Goal: Task Accomplishment & Management: Complete application form

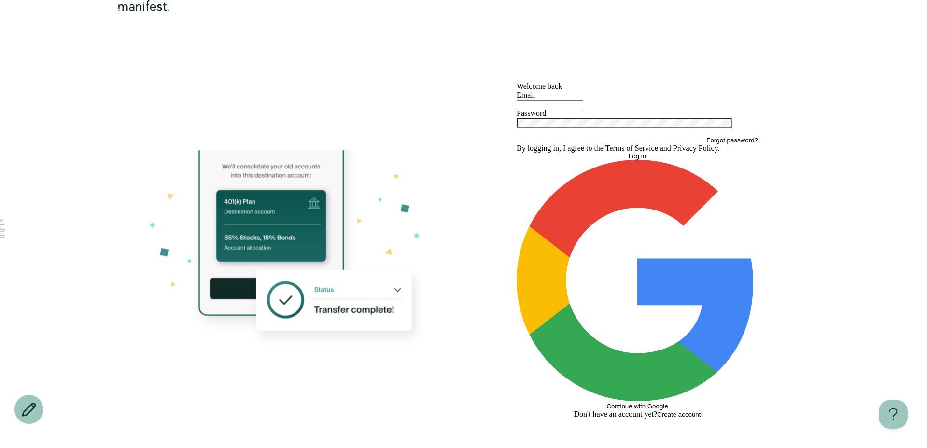
click at [230, 312] on icon at bounding box center [270, 226] width 143 height 175
click at [539, 109] on div "Email" at bounding box center [638, 100] width 242 height 18
click at [539, 109] on div at bounding box center [638, 105] width 242 height 10
click at [541, 109] on input "text" at bounding box center [550, 104] width 67 height 9
click at [547, 109] on input "text" at bounding box center [550, 104] width 67 height 9
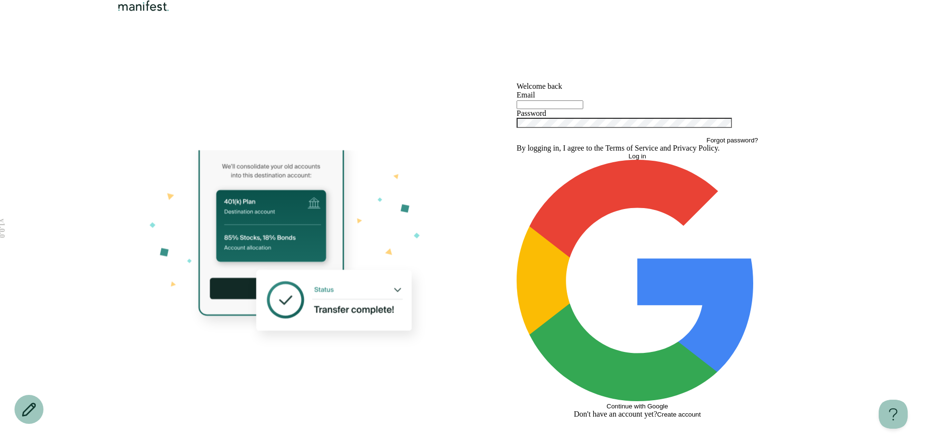
click at [580, 348] on button "Continue with Google" at bounding box center [638, 285] width 242 height 250
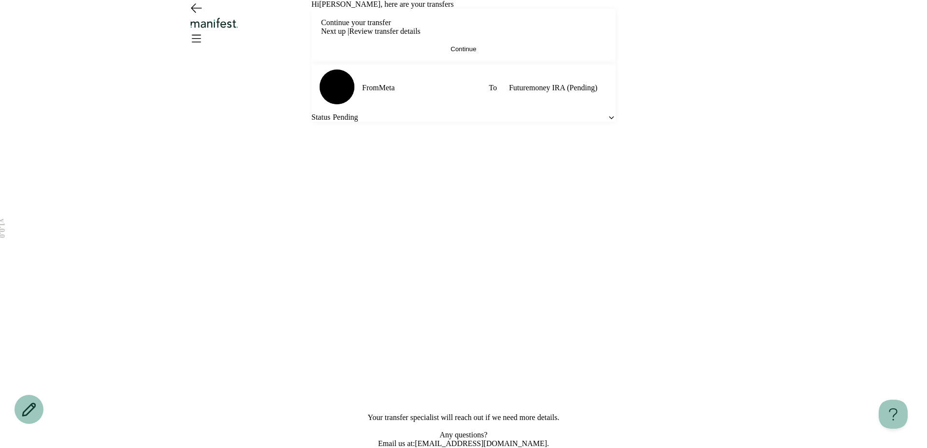
click at [485, 53] on button "Continue" at bounding box center [463, 48] width 285 height 7
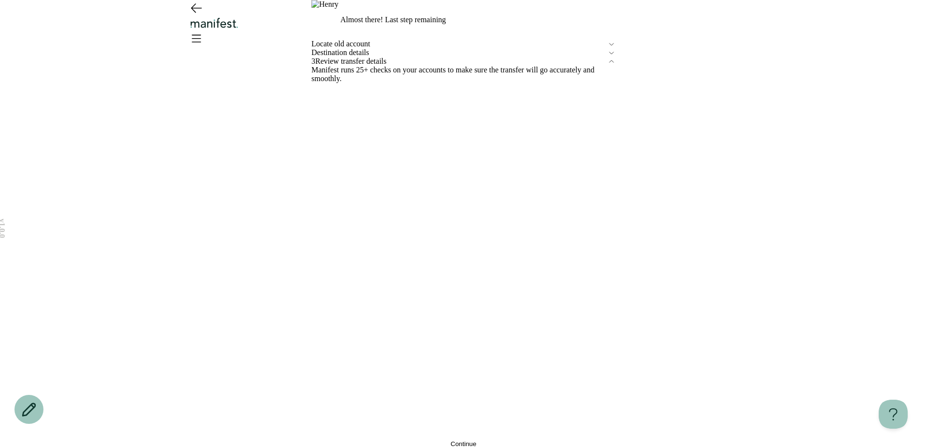
click at [363, 48] on span "Locate old account" at bounding box center [460, 44] width 296 height 9
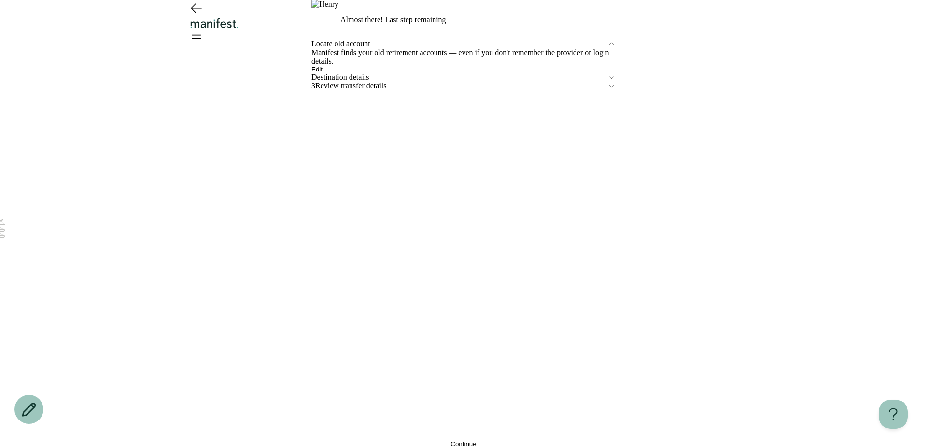
click at [323, 73] on button "Edit" at bounding box center [317, 69] width 11 height 7
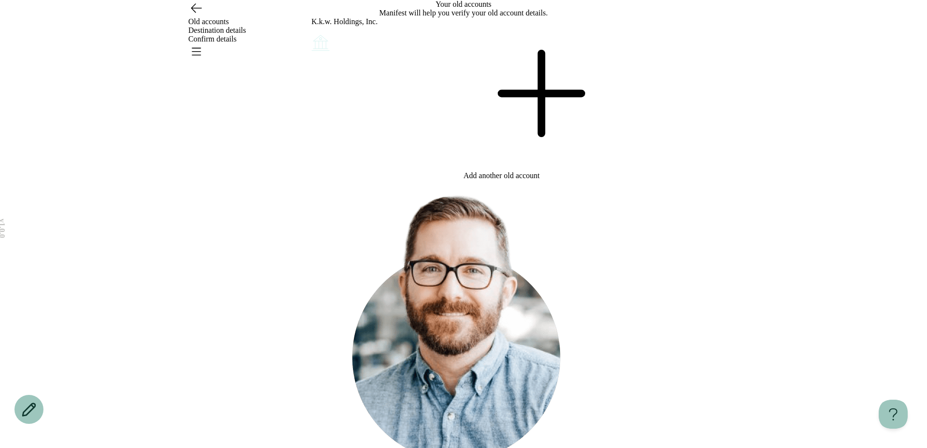
click at [540, 158] on icon at bounding box center [540, 93] width 152 height 152
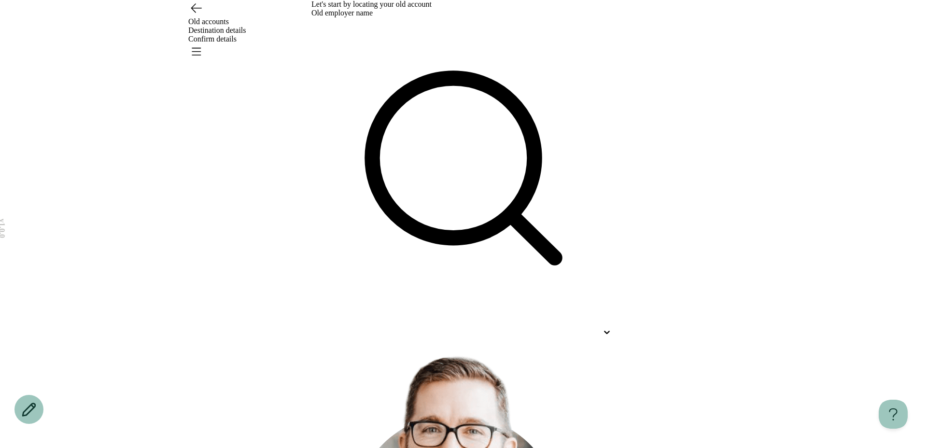
click at [389, 328] on div at bounding box center [455, 332] width 287 height 9
click at [372, 188] on div "Let's start by locating your old account Old employer name Use Up and Down to c…" at bounding box center [464, 325] width 304 height 650
click at [355, 324] on div at bounding box center [464, 332] width 304 height 17
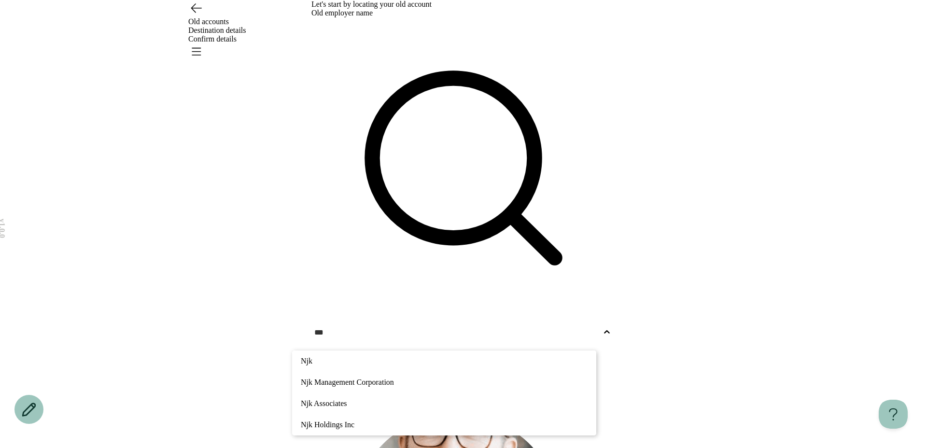
click at [392, 372] on div "Njk Management Corporation" at bounding box center [444, 382] width 304 height 21
type input "***"
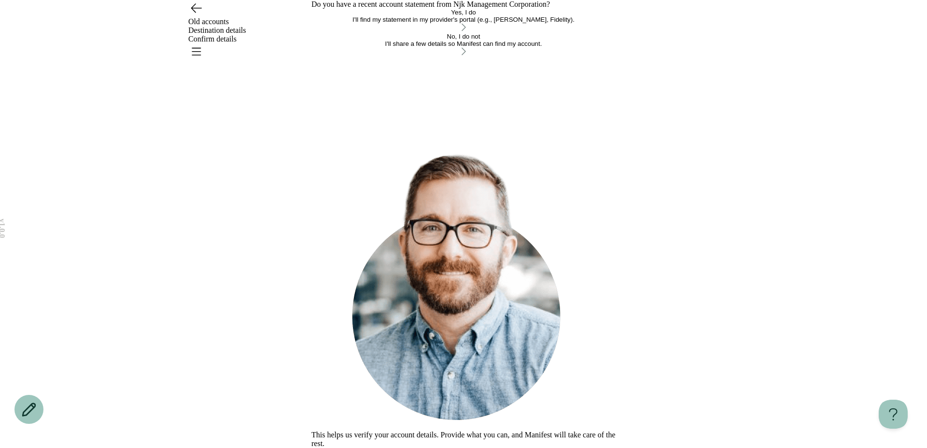
click at [193, 13] on icon "Go back" at bounding box center [196, 8] width 10 height 9
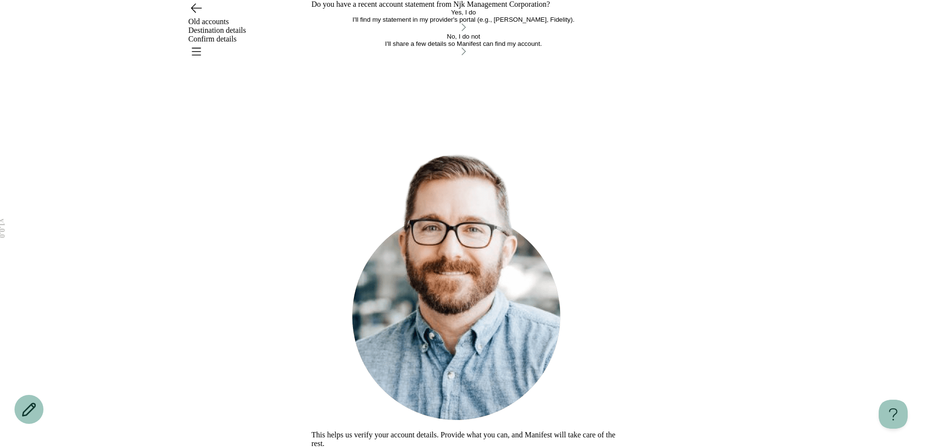
click at [199, 15] on icon "Go back" at bounding box center [195, 7] width 15 height 15
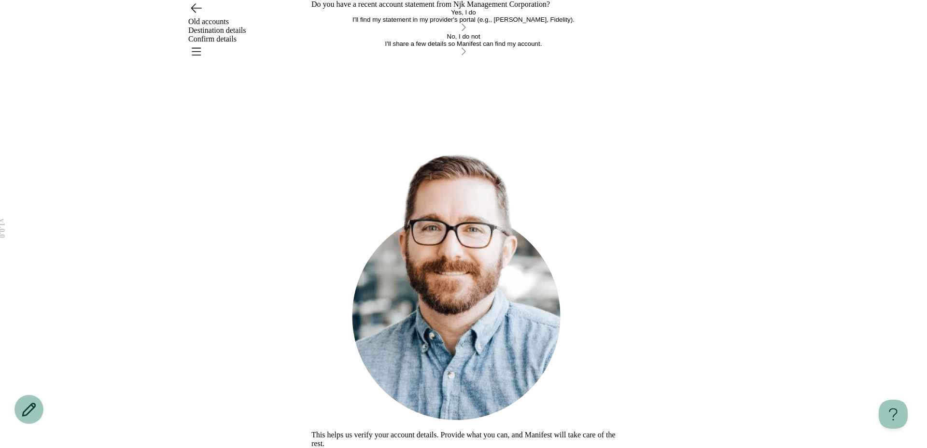
click at [429, 23] on div "I'll find my statement in my provider's portal (e.g., TIAA, Fidelity)." at bounding box center [464, 19] width 304 height 7
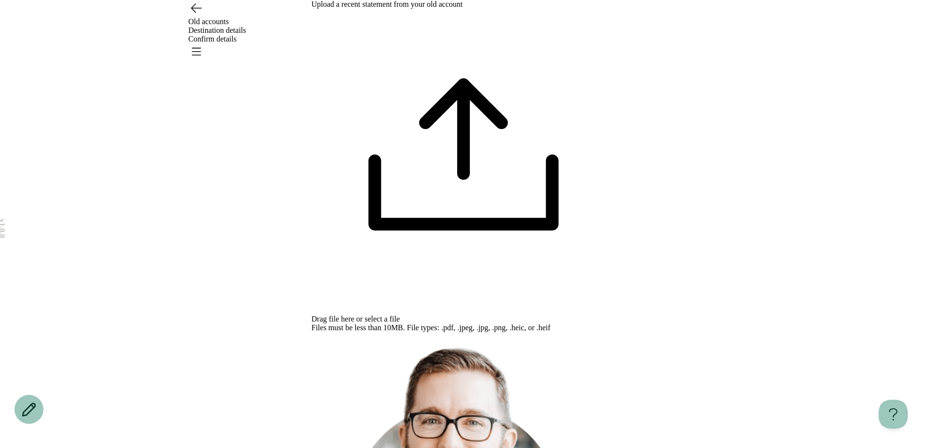
click at [400, 315] on span "select a file" at bounding box center [382, 319] width 35 height 8
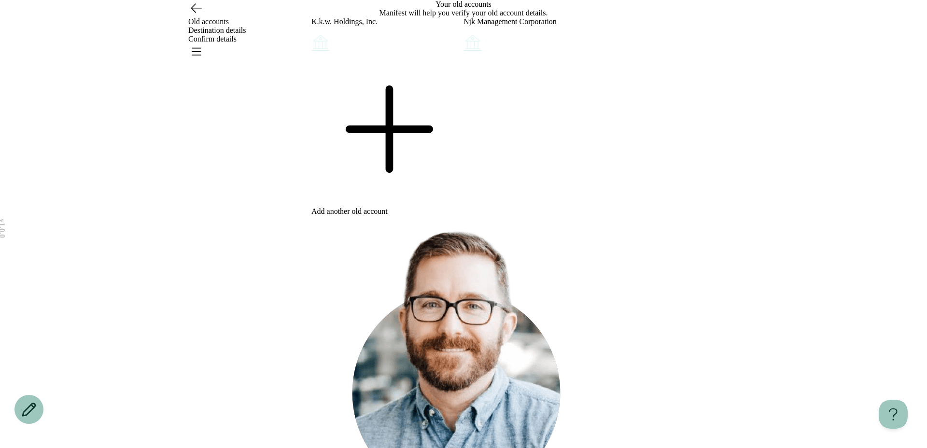
click at [401, 216] on div "Add another old account" at bounding box center [388, 134] width 152 height 163
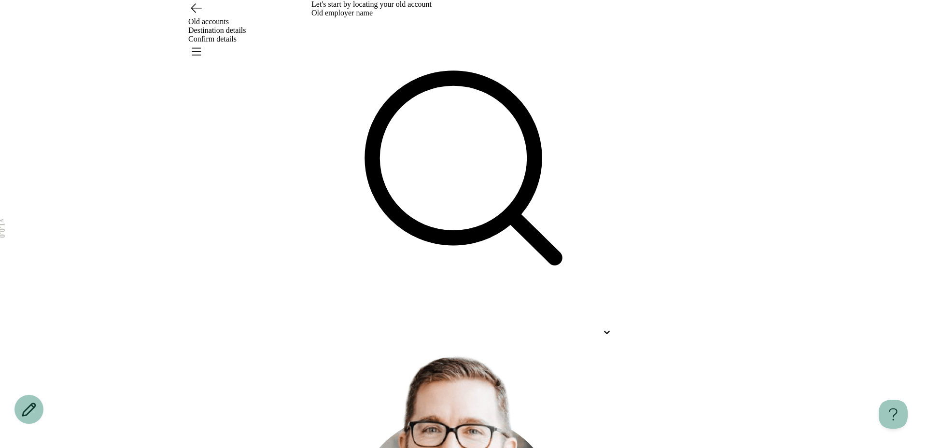
click at [199, 15] on icon "Go back" at bounding box center [195, 7] width 15 height 15
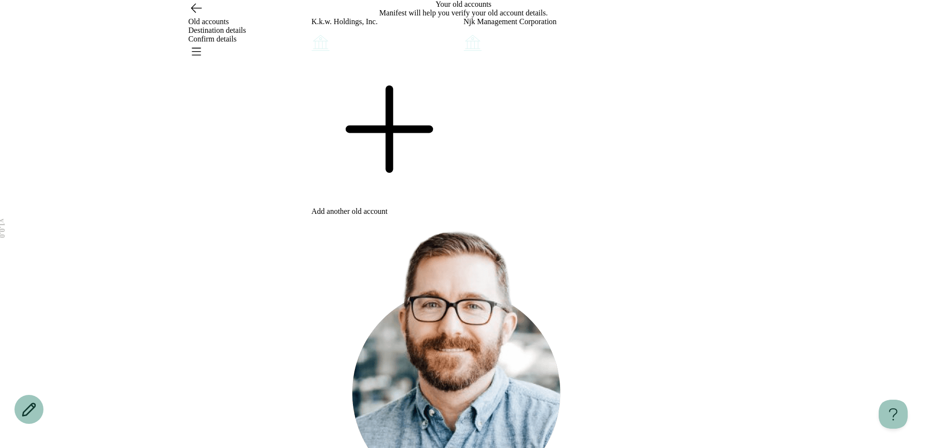
click at [464, 33] on icon "Account options" at bounding box center [464, 33] width 0 height 0
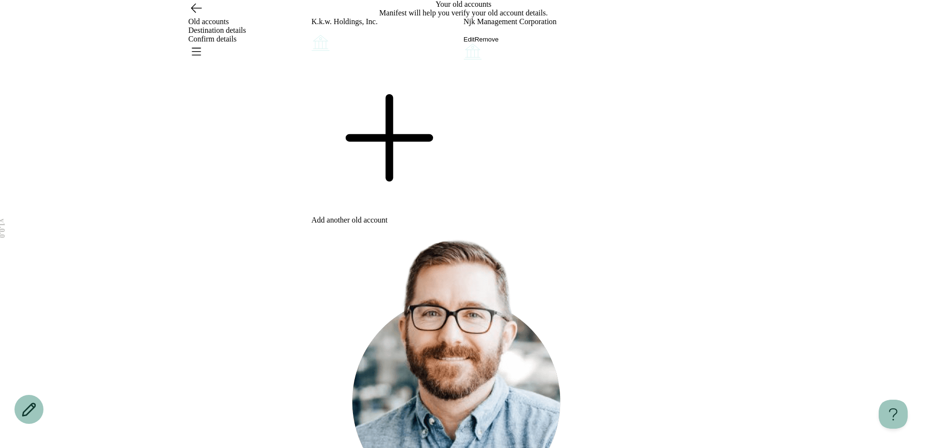
click at [475, 43] on button "Edit" at bounding box center [469, 39] width 11 height 7
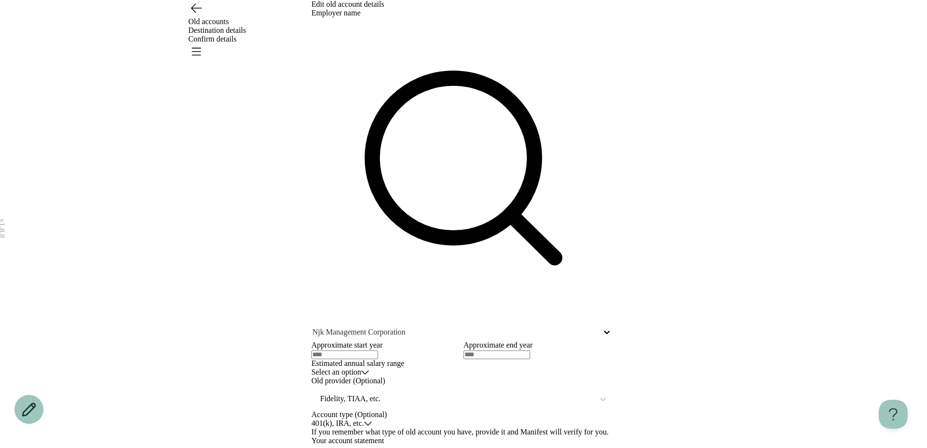
click at [199, 13] on icon "Go back" at bounding box center [196, 8] width 10 height 9
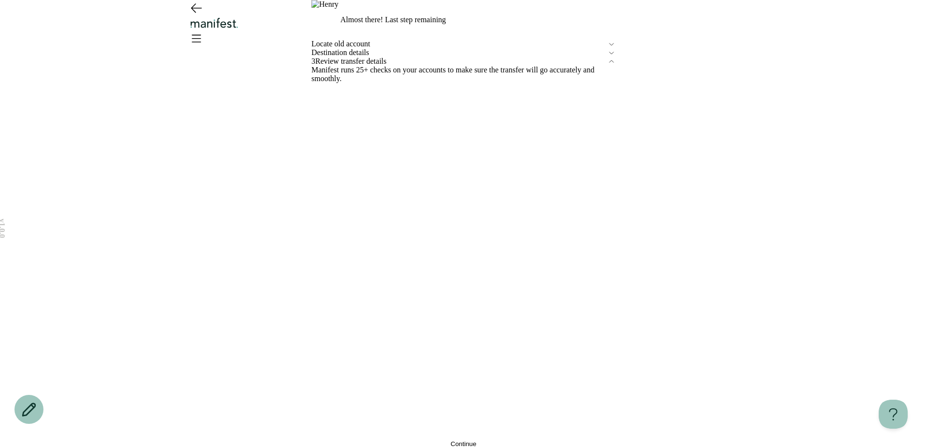
click at [455, 441] on span "Continue" at bounding box center [464, 444] width 26 height 7
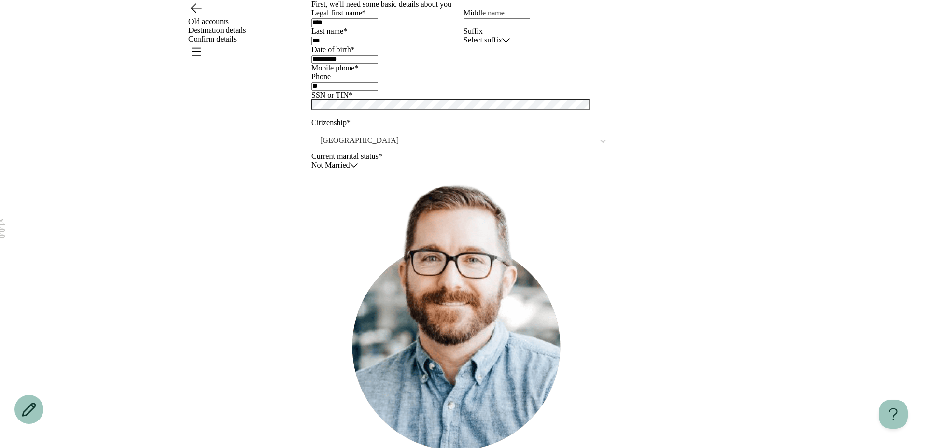
click at [196, 15] on icon "Go back" at bounding box center [195, 7] width 15 height 15
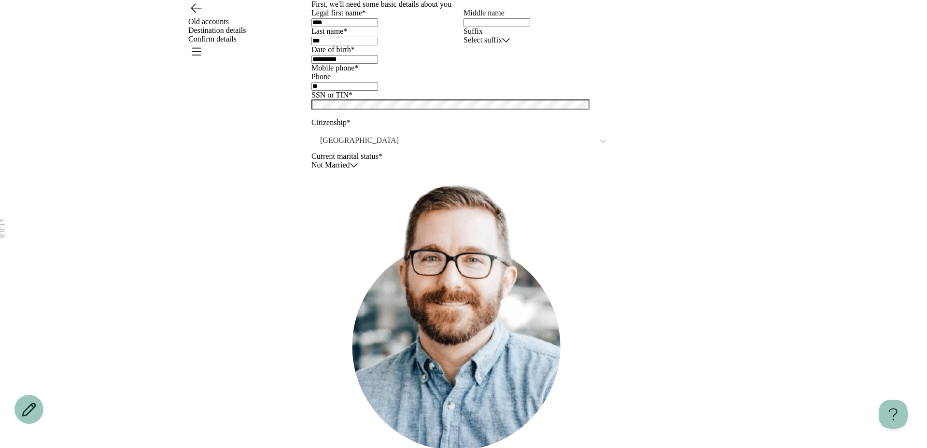
scroll to position [215, 0]
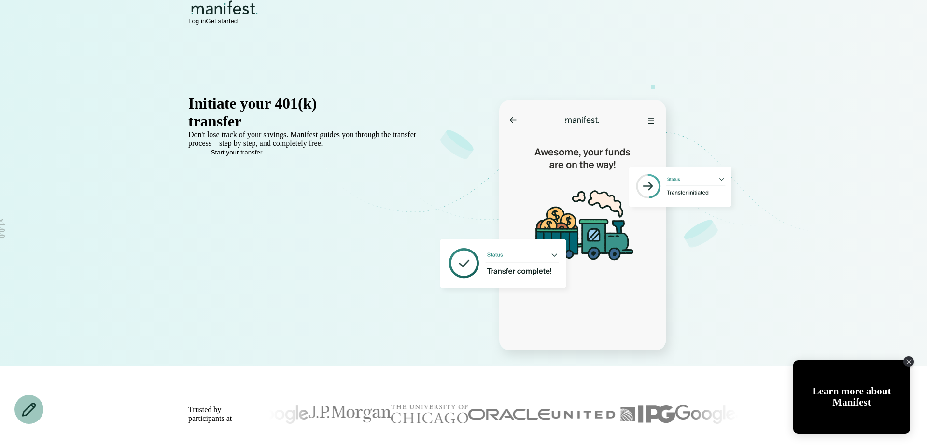
click at [206, 25] on span "Log in" at bounding box center [196, 20] width 17 height 7
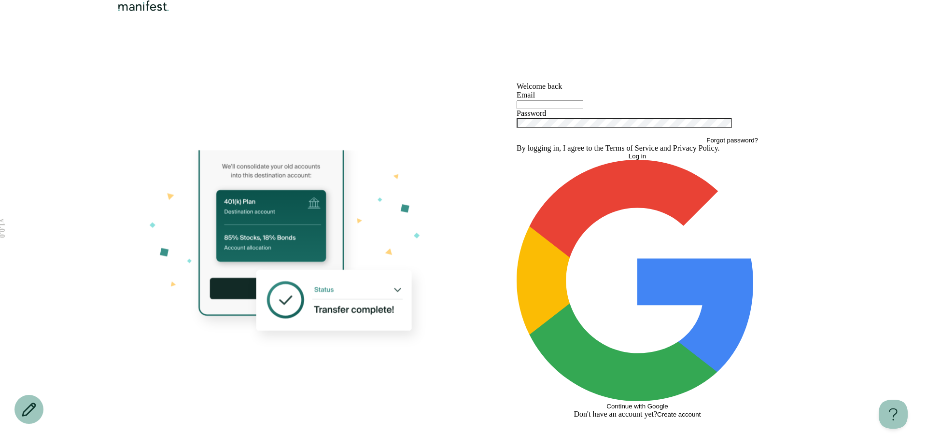
click at [560, 109] on input "text" at bounding box center [550, 104] width 67 height 9
click at [607, 403] on span "Continue with Google" at bounding box center [637, 406] width 61 height 7
